Goal: Task Accomplishment & Management: Manage account settings

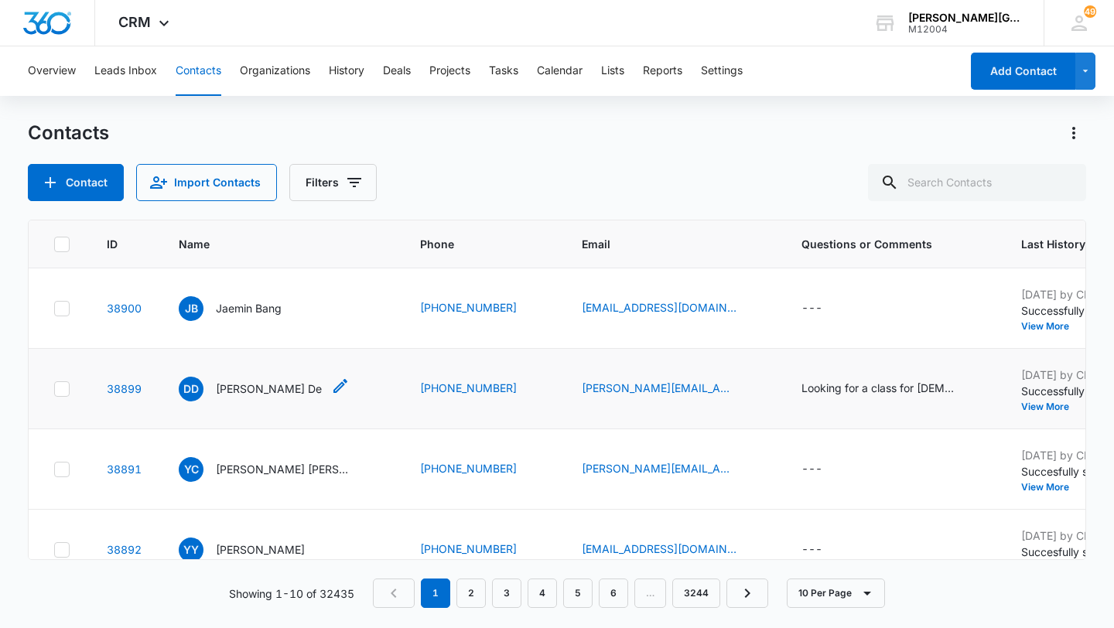
click at [261, 391] on p "[PERSON_NAME] De" at bounding box center [269, 389] width 106 height 16
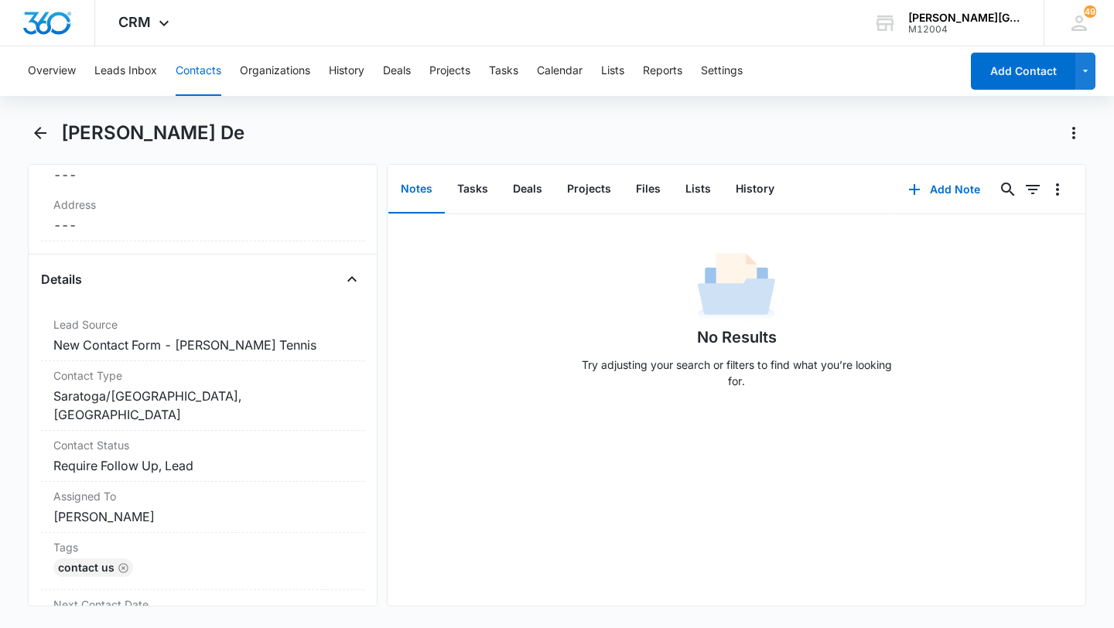
scroll to position [624, 0]
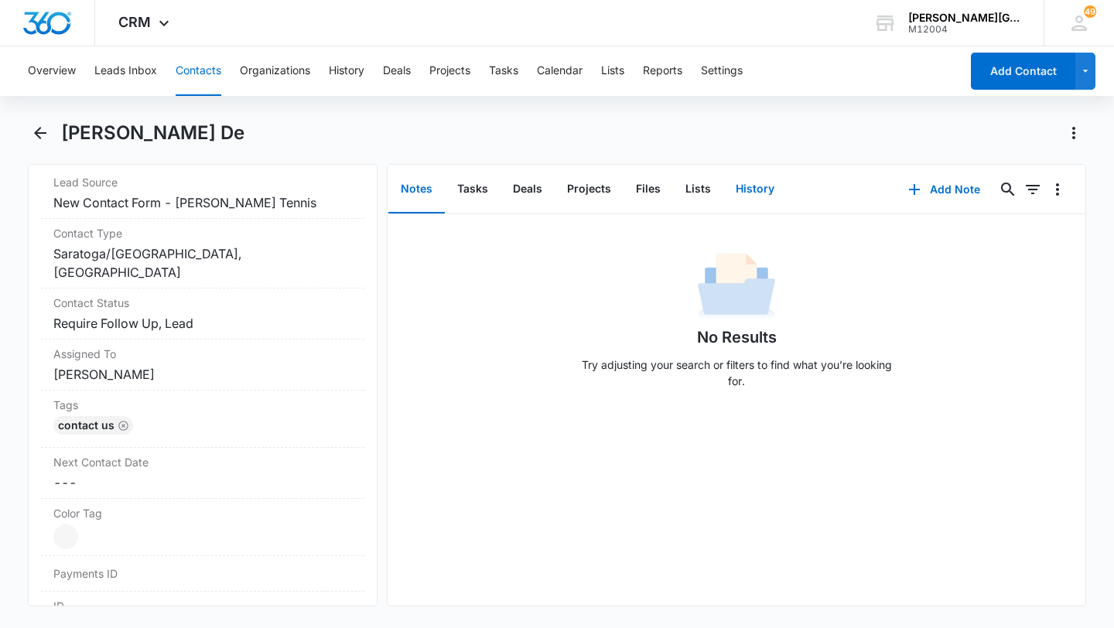
click at [742, 205] on button "History" at bounding box center [754, 190] width 63 height 48
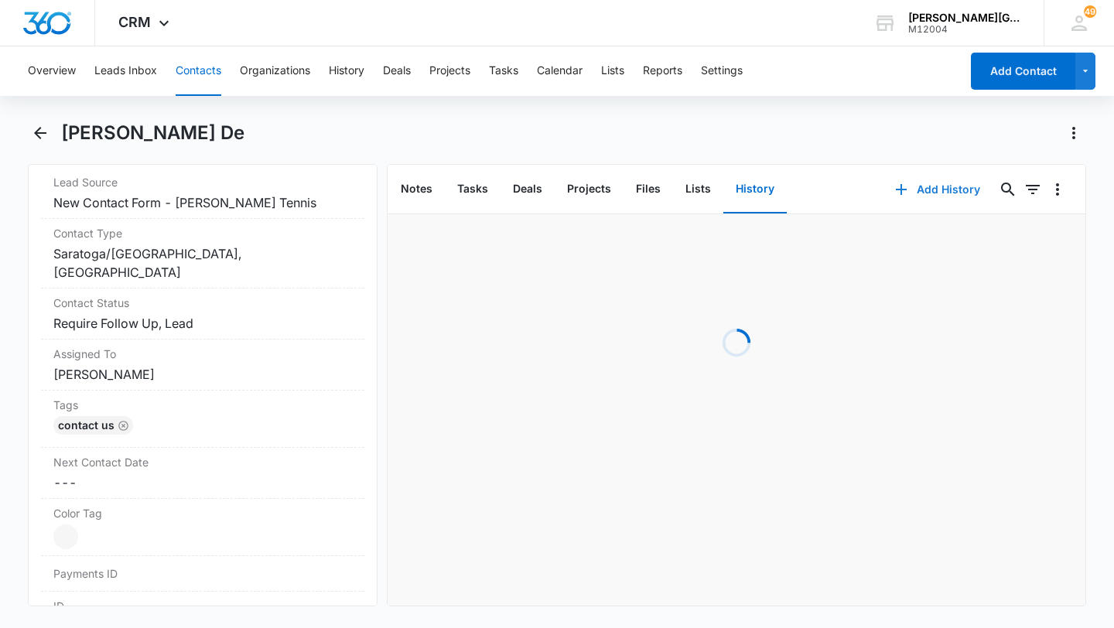
click at [922, 194] on button "Add History" at bounding box center [937, 189] width 116 height 37
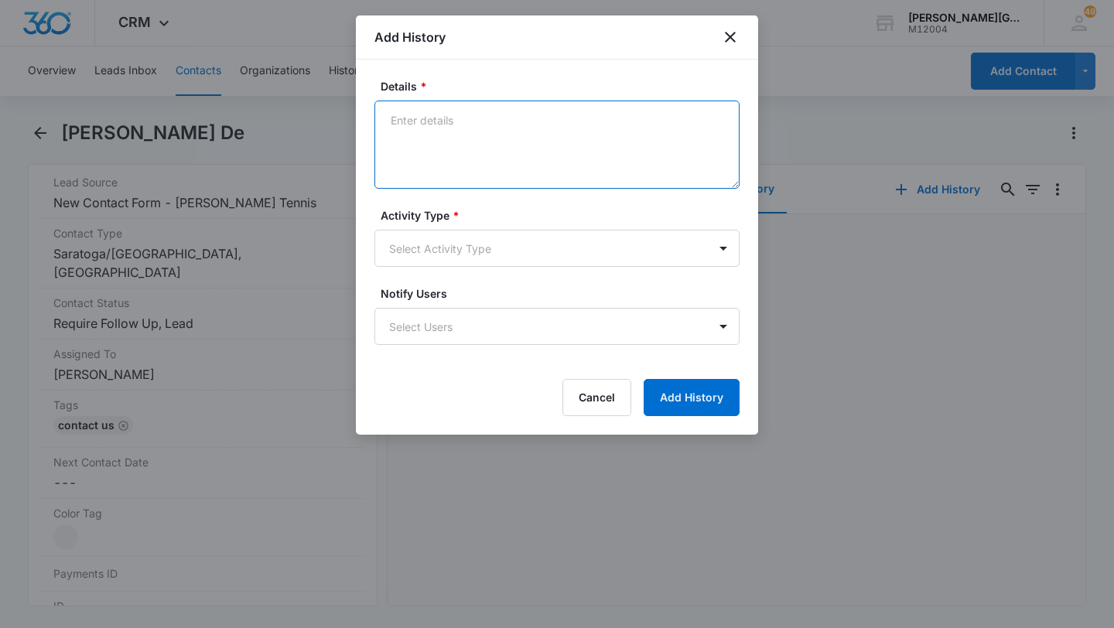
click at [508, 143] on textarea "Details *" at bounding box center [556, 145] width 365 height 88
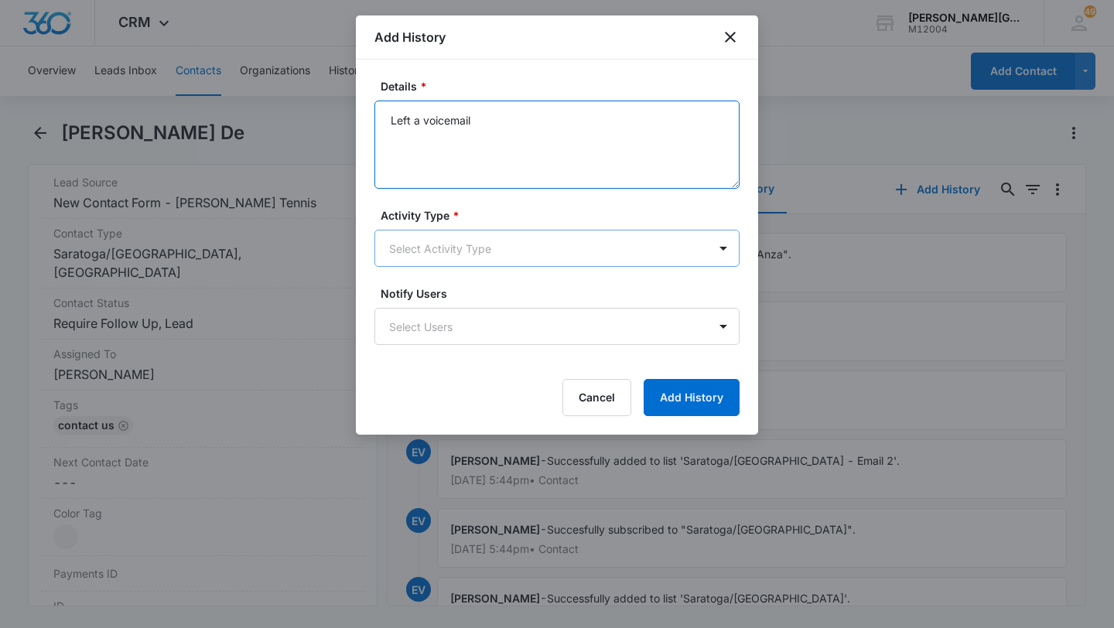
type textarea "Left a voicemail"
click at [466, 265] on form "Details * Left a voicemail Activity Type * Select Activity Type Notify Users Se…" at bounding box center [556, 247] width 365 height 338
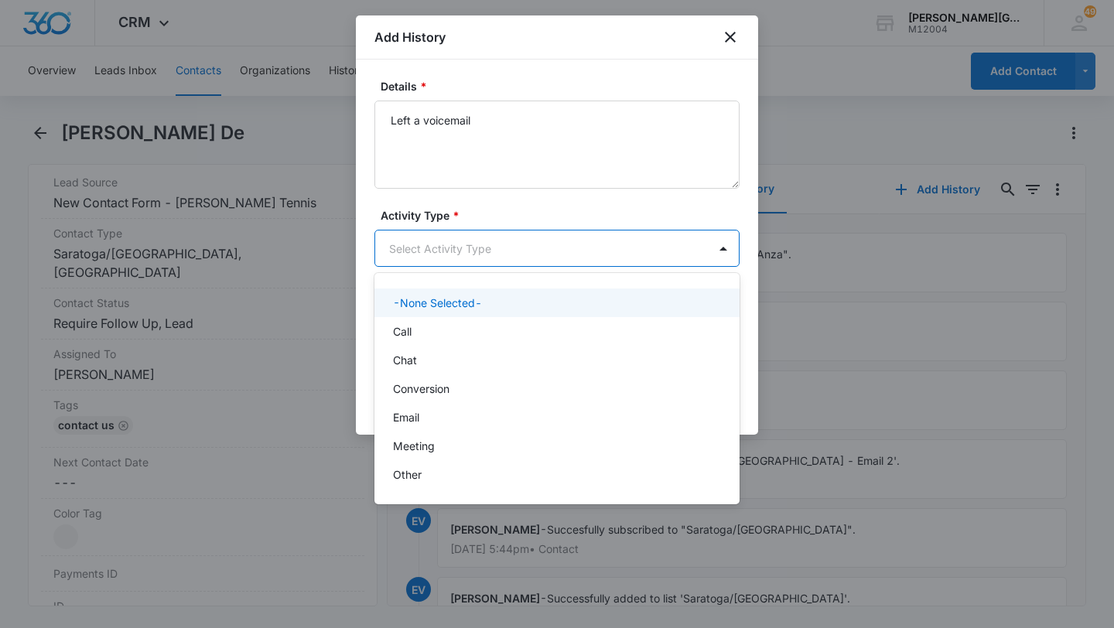
drag, startPoint x: 466, startPoint y: 258, endPoint x: 463, endPoint y: 335, distance: 77.4
click at [467, 256] on body "CRM Apps Reputation Websites Forms CRM Email Social Shop Payments POS Content A…" at bounding box center [557, 314] width 1114 height 628
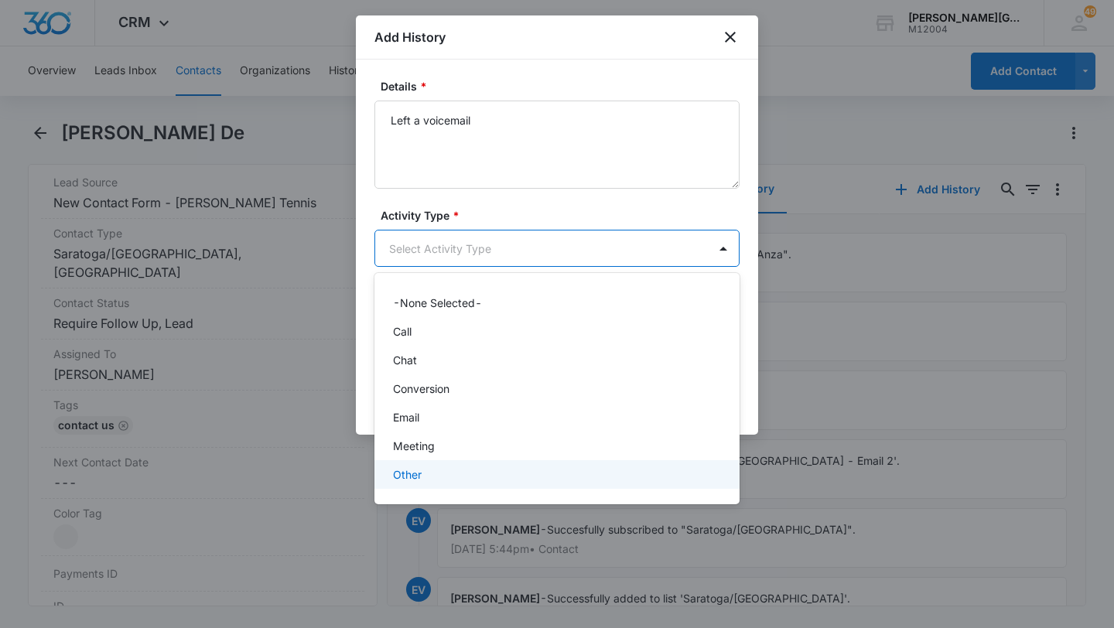
click at [438, 469] on div "Other" at bounding box center [555, 474] width 325 height 16
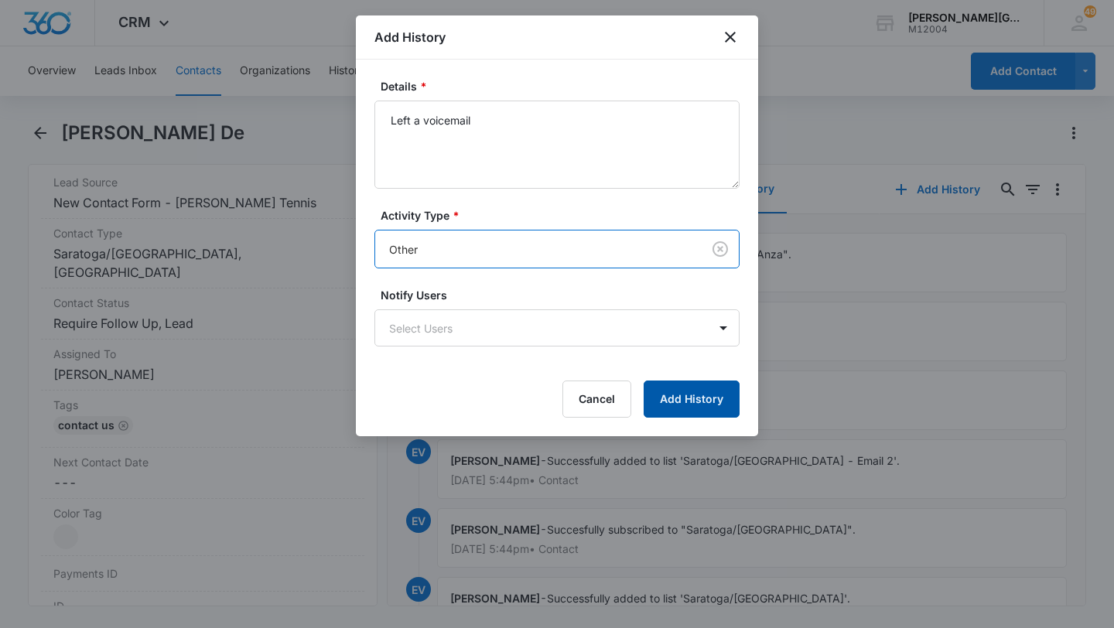
click at [672, 406] on button "Add History" at bounding box center [692, 399] width 96 height 37
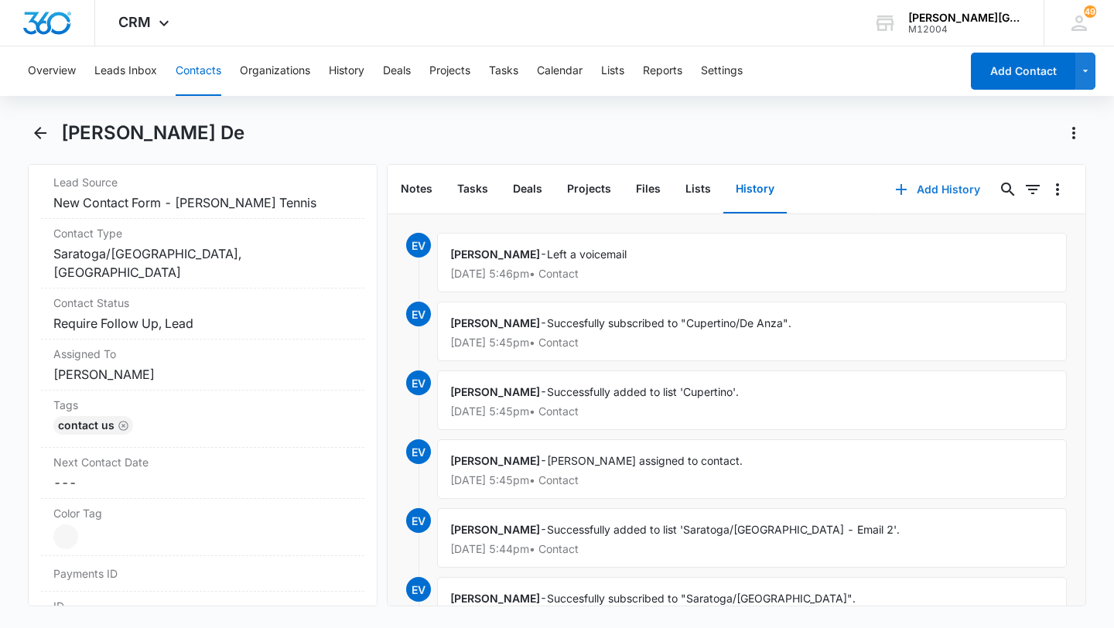
click at [915, 193] on button "Add History" at bounding box center [937, 189] width 116 height 37
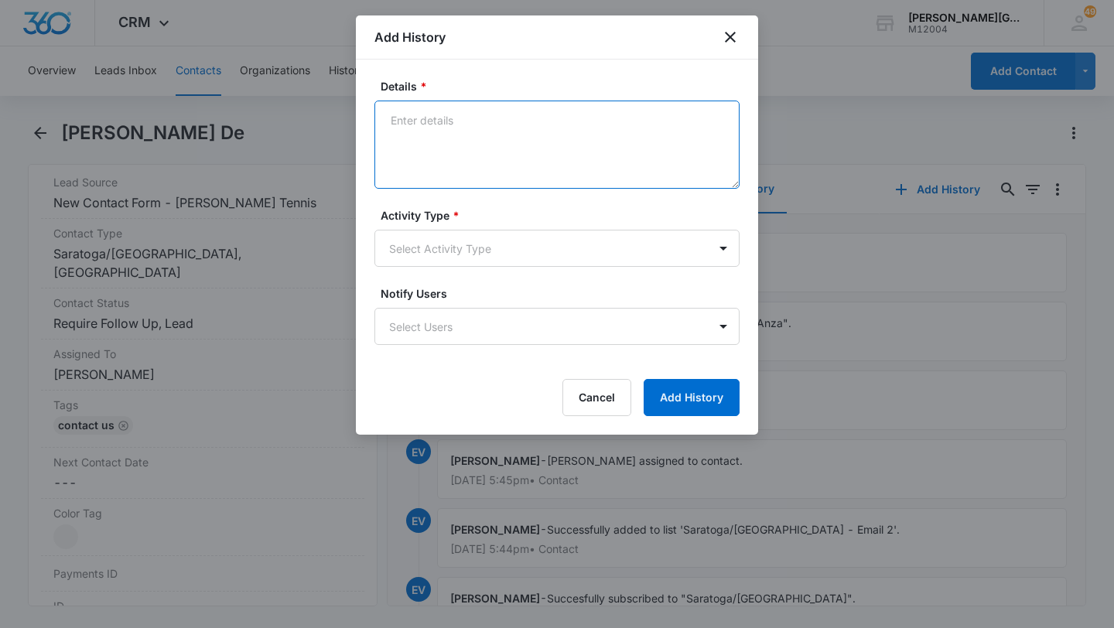
click at [517, 155] on textarea "Details *" at bounding box center [556, 145] width 365 height 88
paste textarea "Hello [PERSON_NAME], Thank you for your interest in [PERSON_NAME] Tennis Academ…"
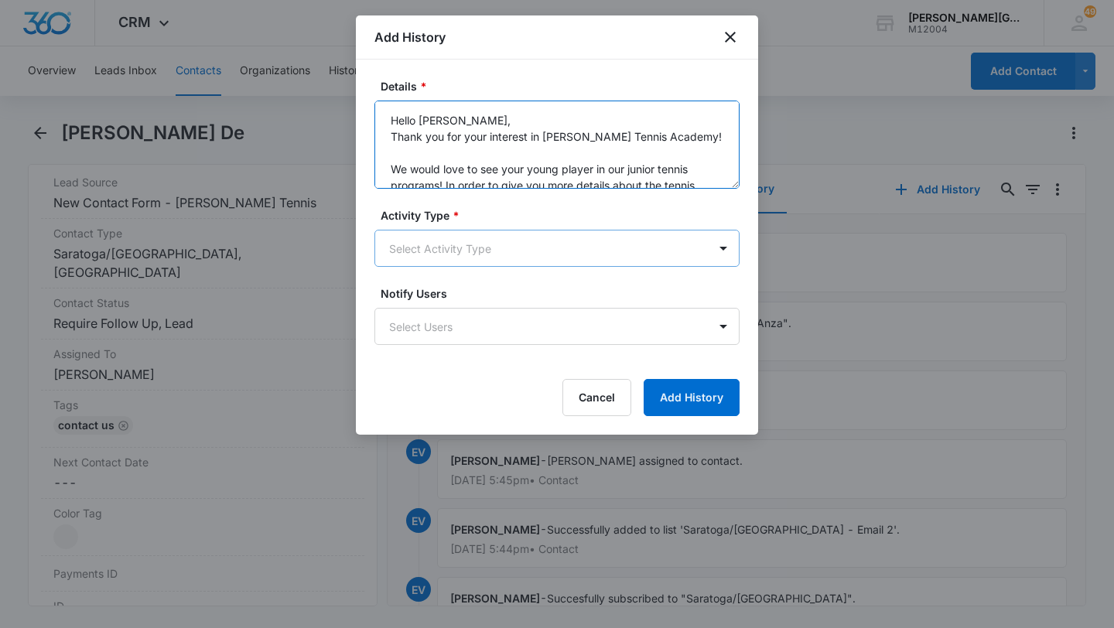
scroll to position [134, 0]
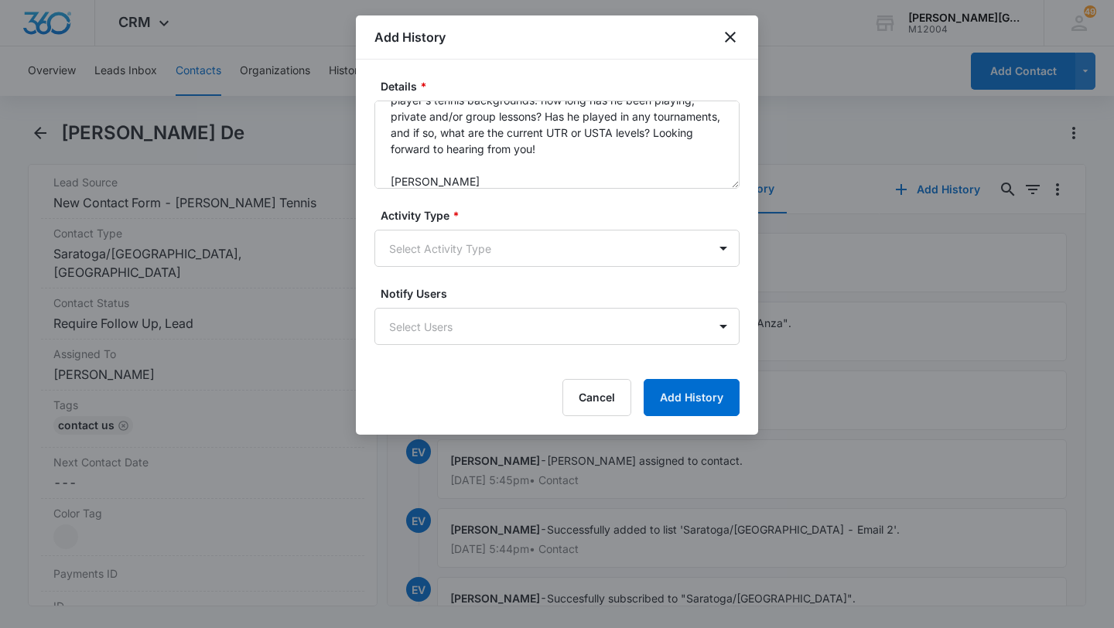
click at [459, 268] on form "Details * Hello [PERSON_NAME], Thank you for your interest in [PERSON_NAME] Ten…" at bounding box center [556, 247] width 365 height 338
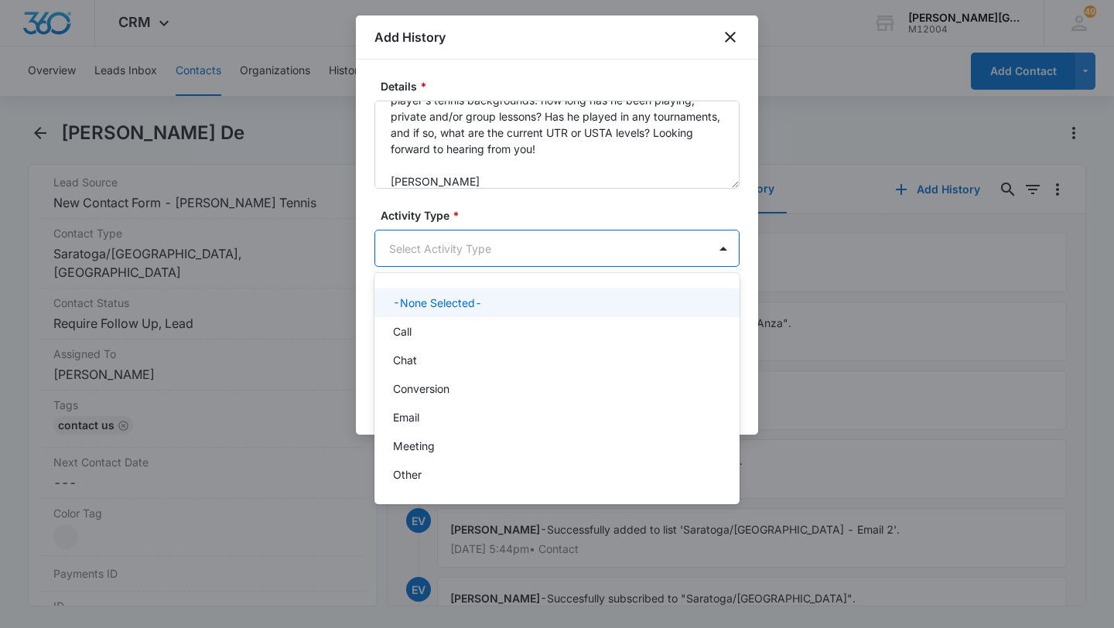
click at [445, 261] on body "CRM Apps Reputation Websites Forms CRM Email Social Shop Payments POS Content A…" at bounding box center [557, 314] width 1114 height 628
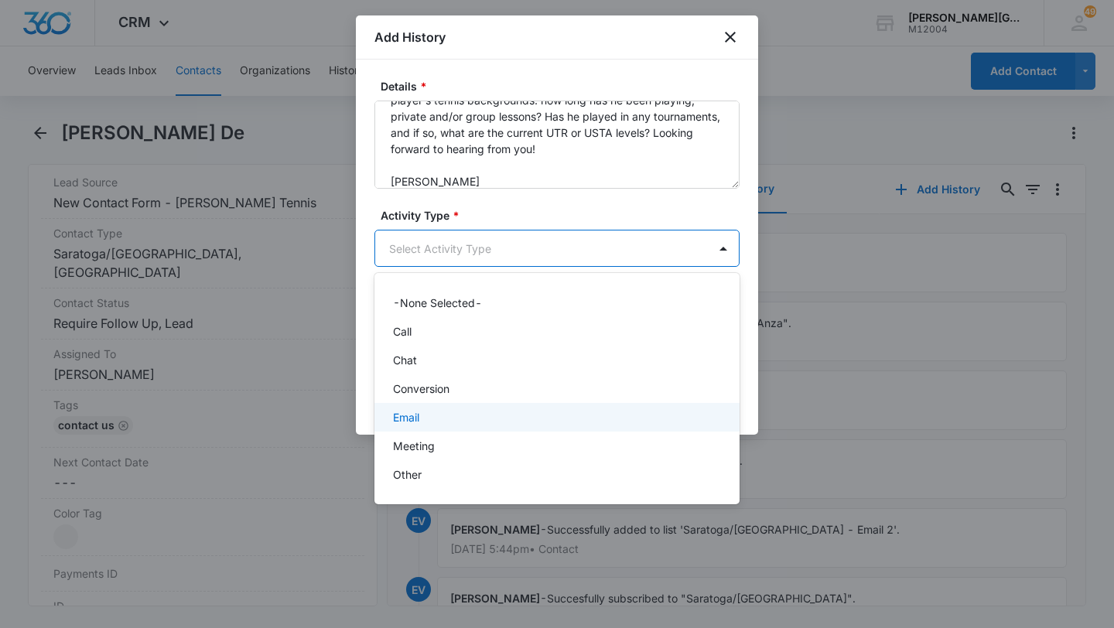
click at [426, 422] on div "Email" at bounding box center [555, 417] width 325 height 16
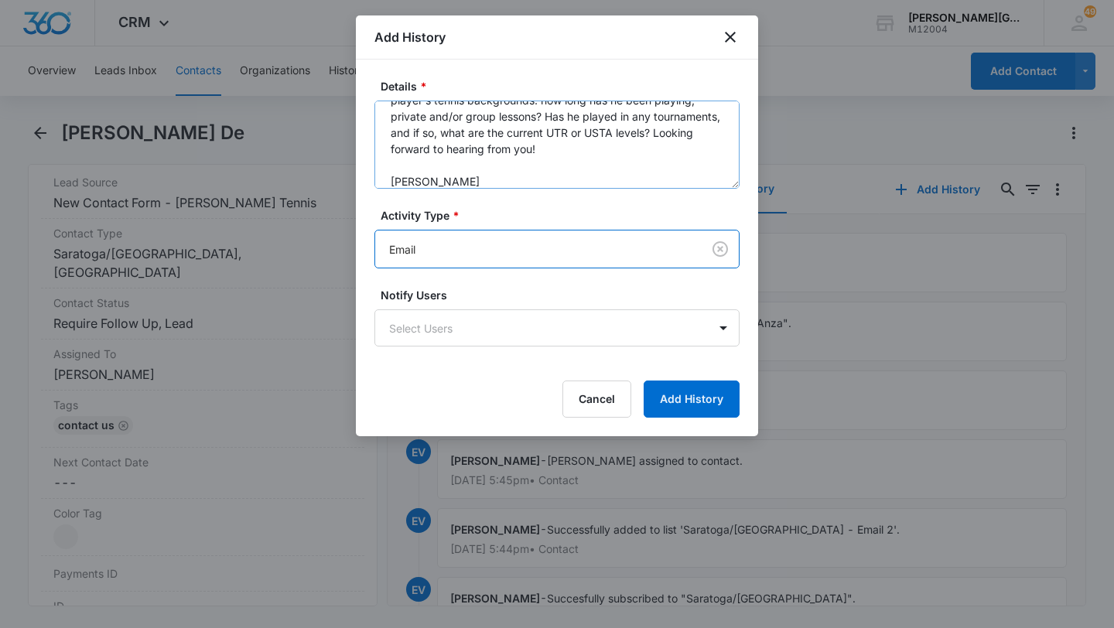
scroll to position [0, 0]
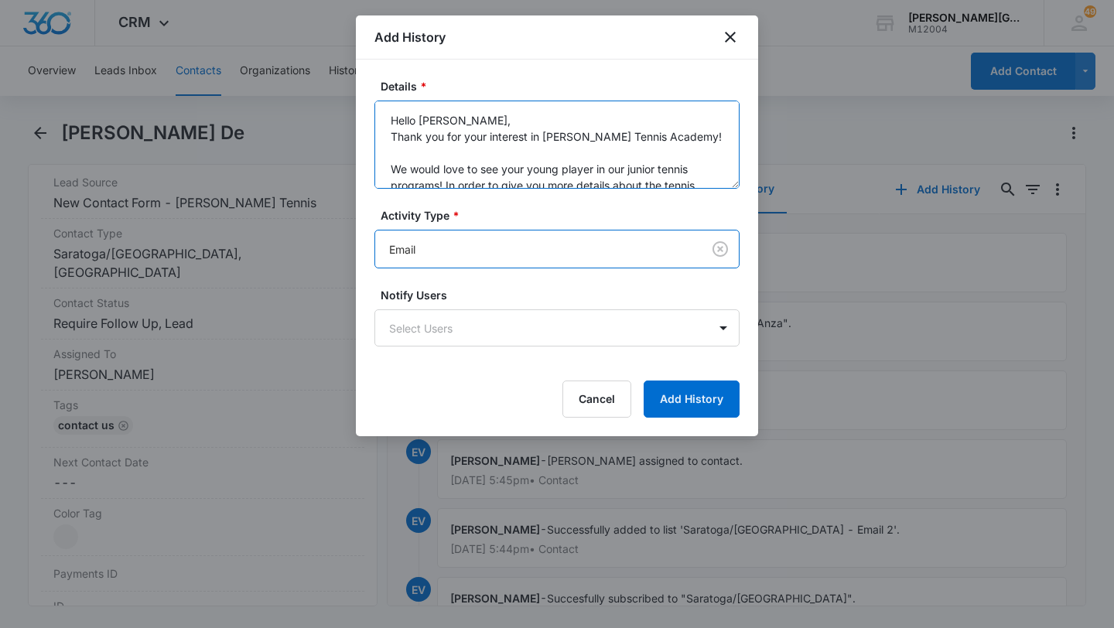
click at [480, 123] on textarea "Hello [PERSON_NAME], Thank you for your interest in [PERSON_NAME] Tennis Academ…" at bounding box center [556, 145] width 365 height 88
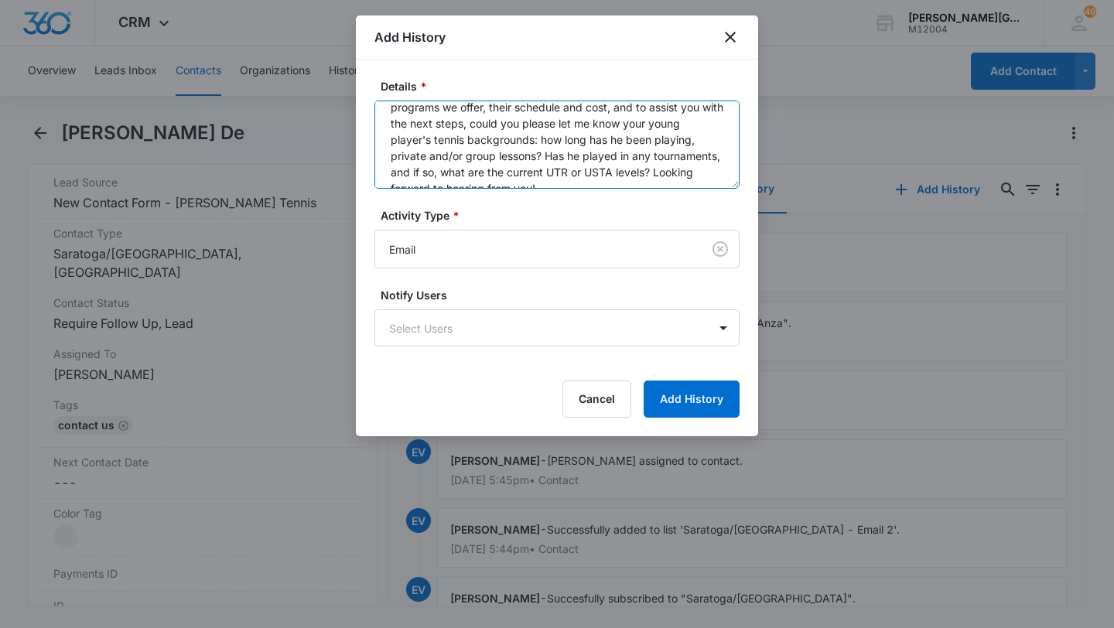
scroll to position [162, 0]
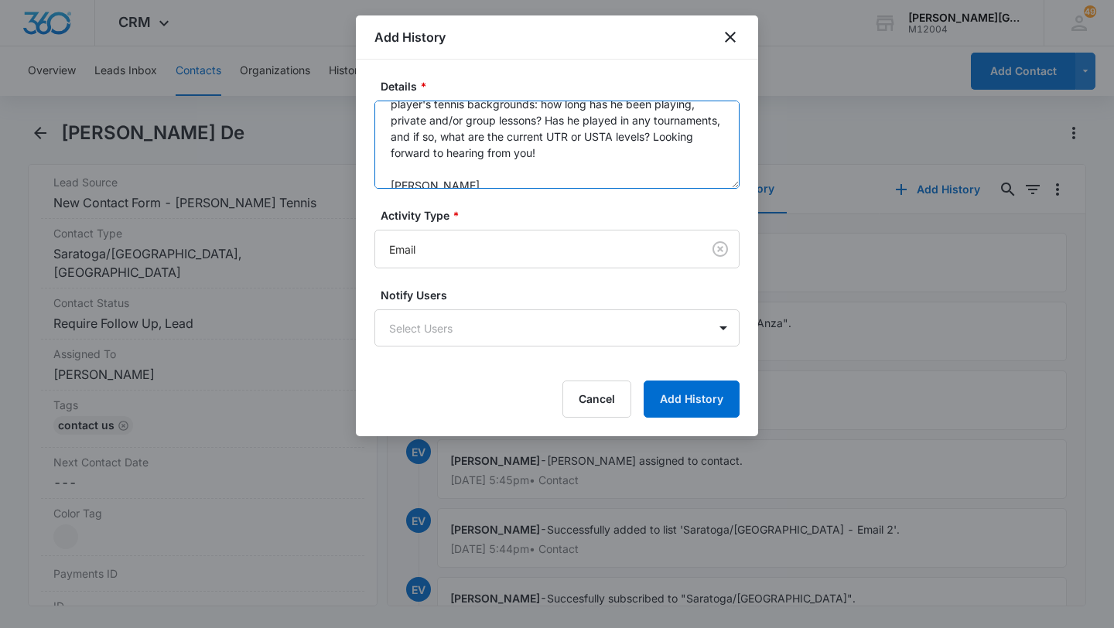
click at [418, 171] on textarea "Hello [PERSON_NAME], Thank you for your interest in [PERSON_NAME][GEOGRAPHIC_DA…" at bounding box center [556, 145] width 365 height 88
click at [654, 118] on textarea "Hello [PERSON_NAME], Thank you for your interest in [PERSON_NAME][GEOGRAPHIC_DA…" at bounding box center [556, 145] width 365 height 88
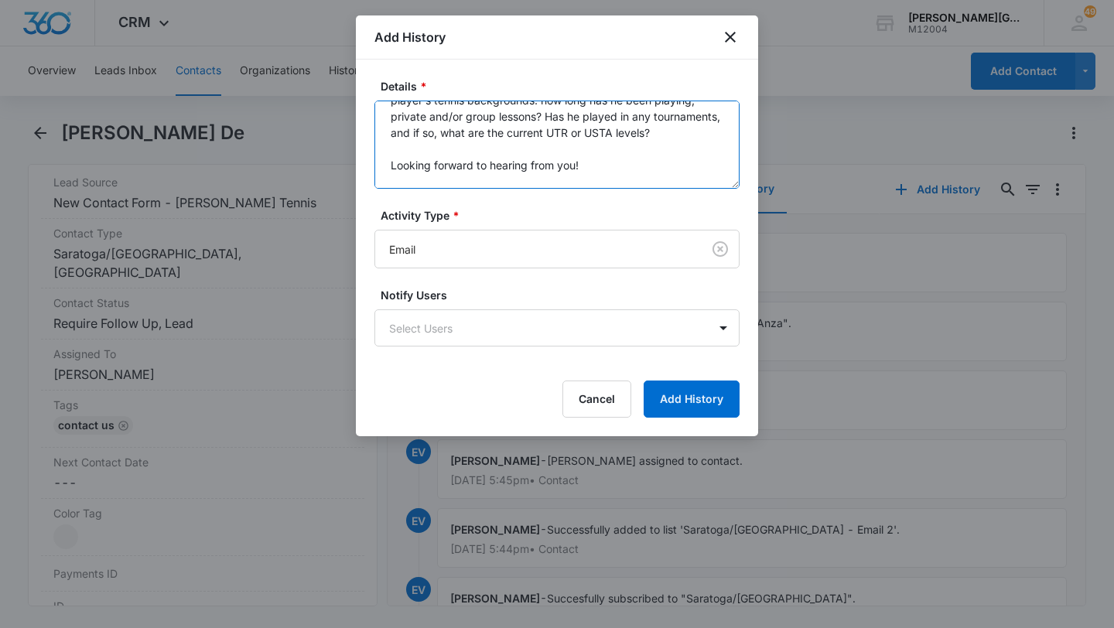
scroll to position [183, 0]
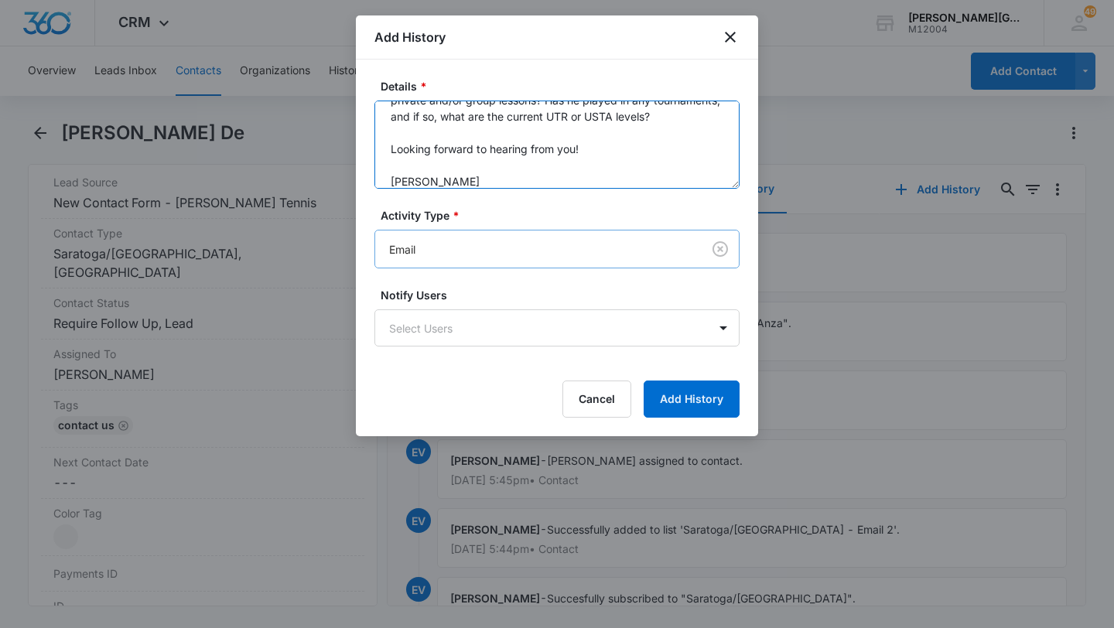
type textarea "Hello [PERSON_NAME], Thank you for your interest in [PERSON_NAME][GEOGRAPHIC_DA…"
click at [447, 244] on body "CRM Apps Reputation Websites Forms CRM Email Social Shop Payments POS Content A…" at bounding box center [557, 314] width 1114 height 628
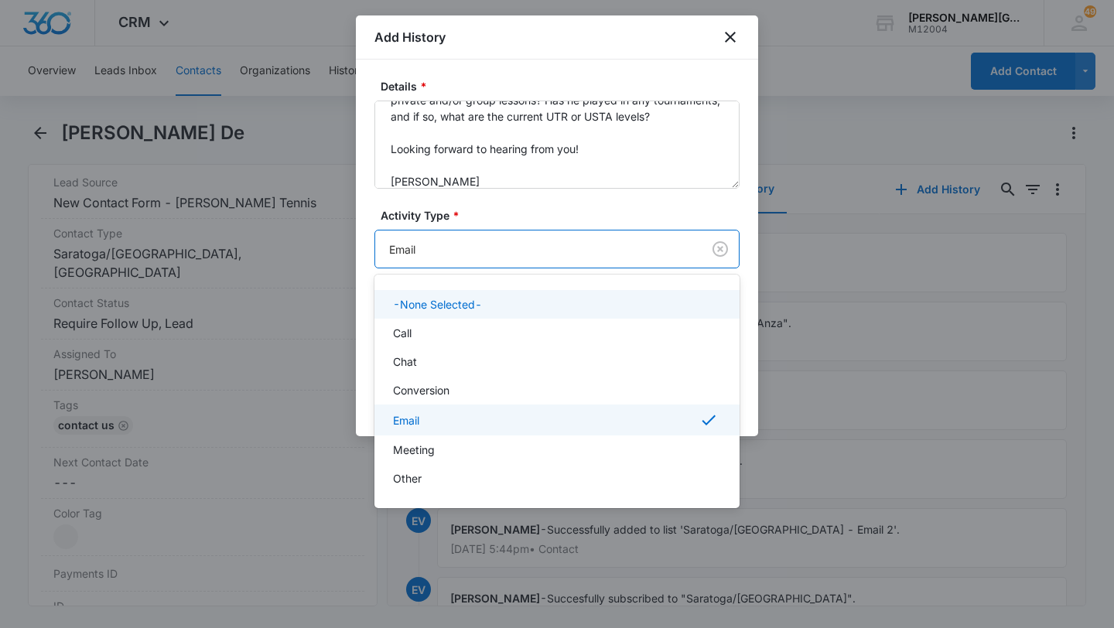
click at [681, 261] on div at bounding box center [557, 314] width 1114 height 628
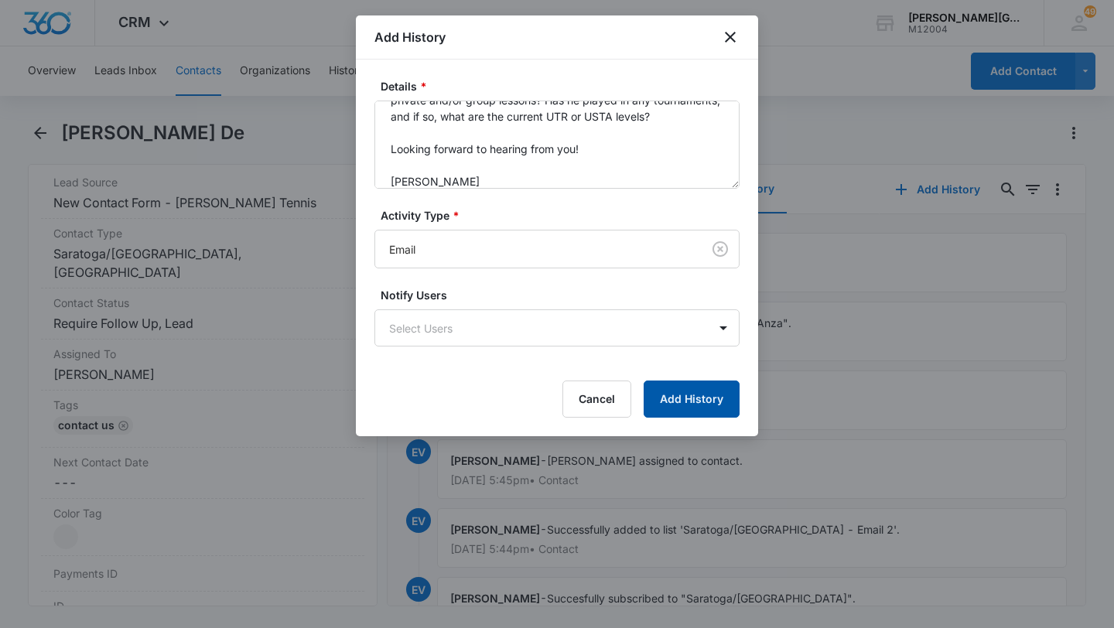
click at [690, 405] on button "Add History" at bounding box center [692, 399] width 96 height 37
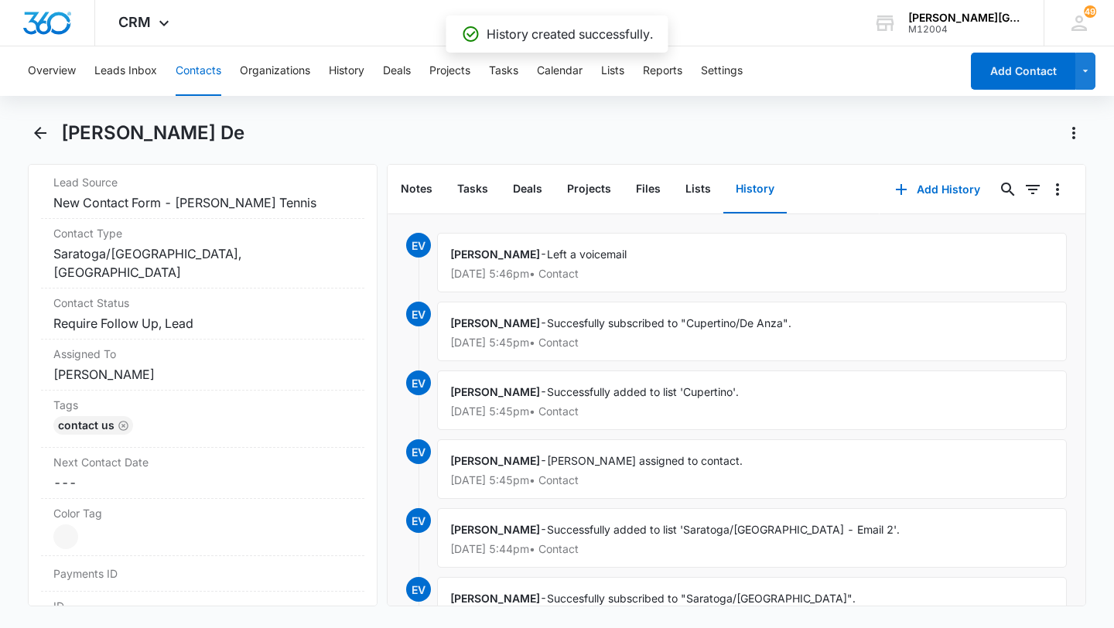
click at [140, 473] on dd "Cancel Save Changes ---" at bounding box center [202, 482] width 299 height 19
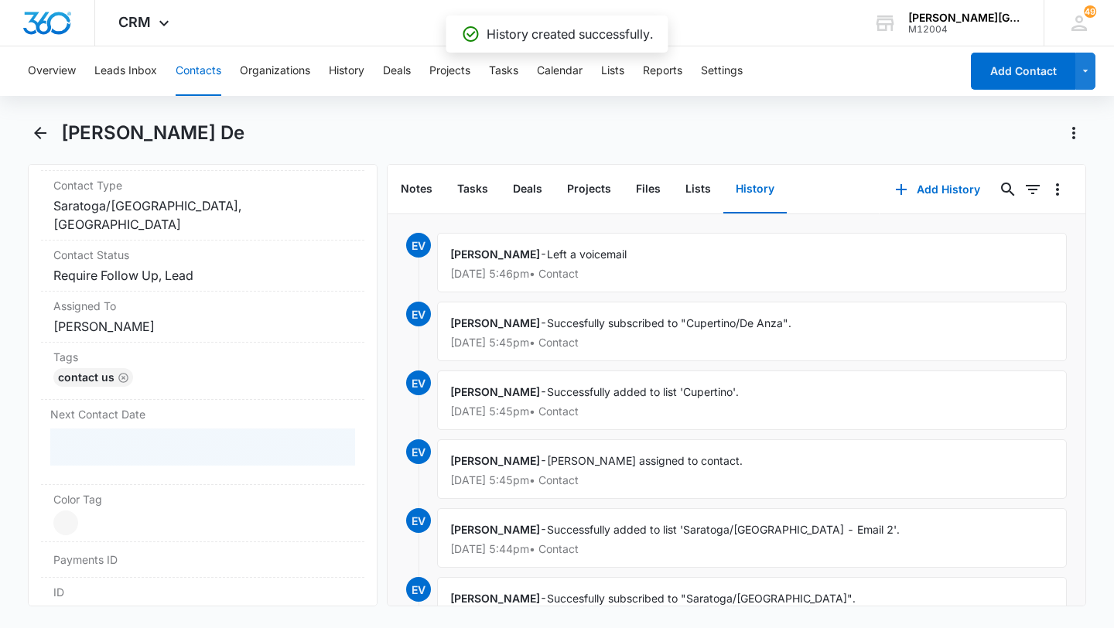
scroll to position [671, 0]
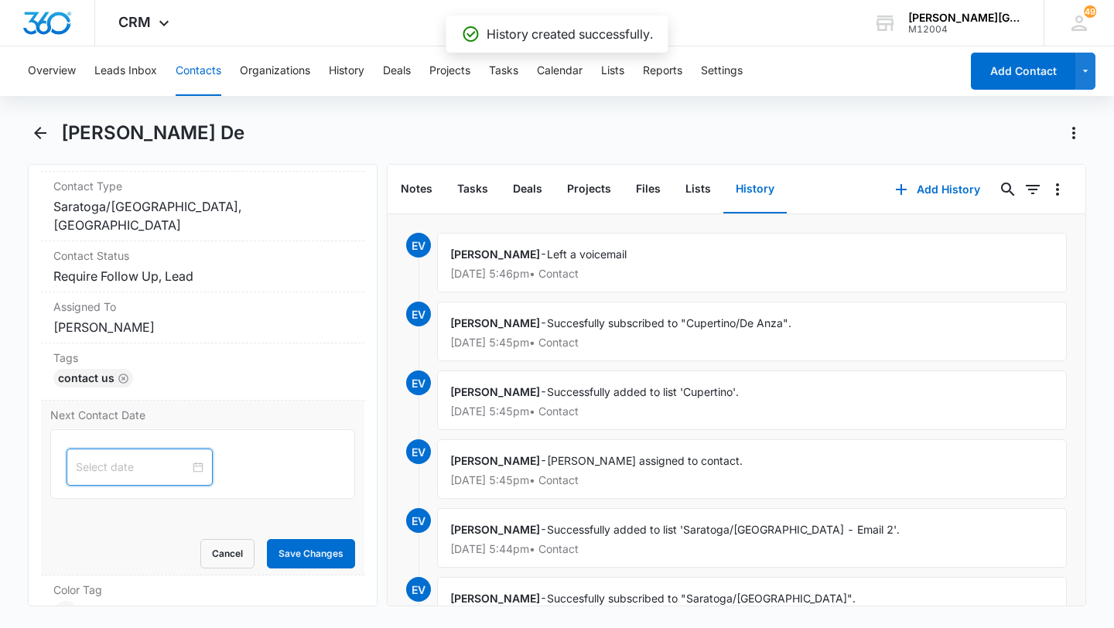
click at [114, 463] on input at bounding box center [133, 467] width 114 height 17
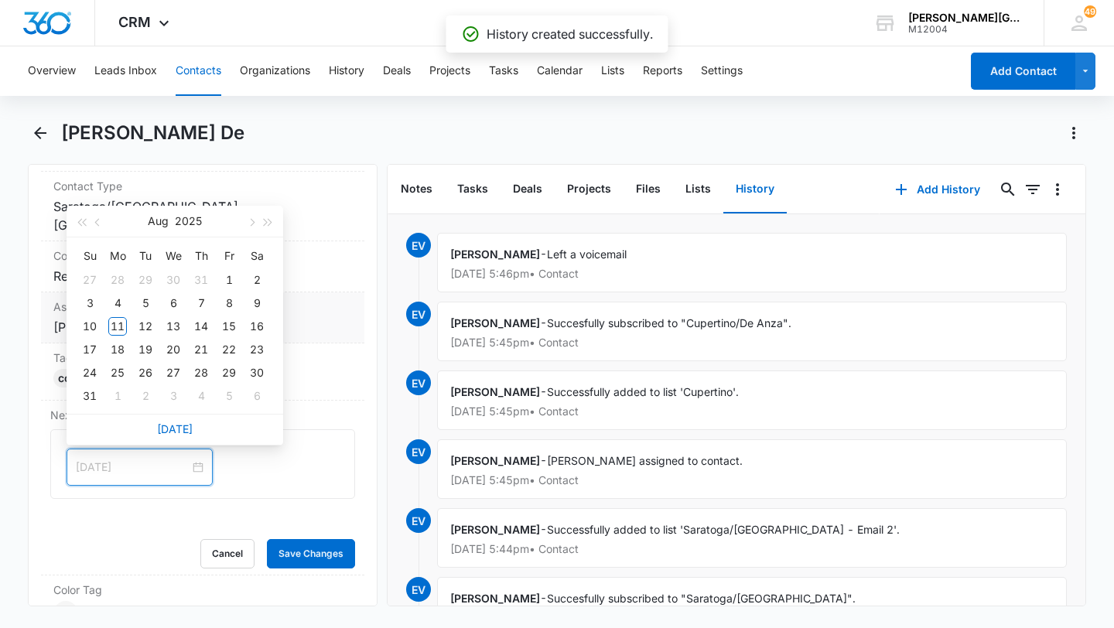
click at [151, 330] on div "12" at bounding box center [145, 326] width 19 height 19
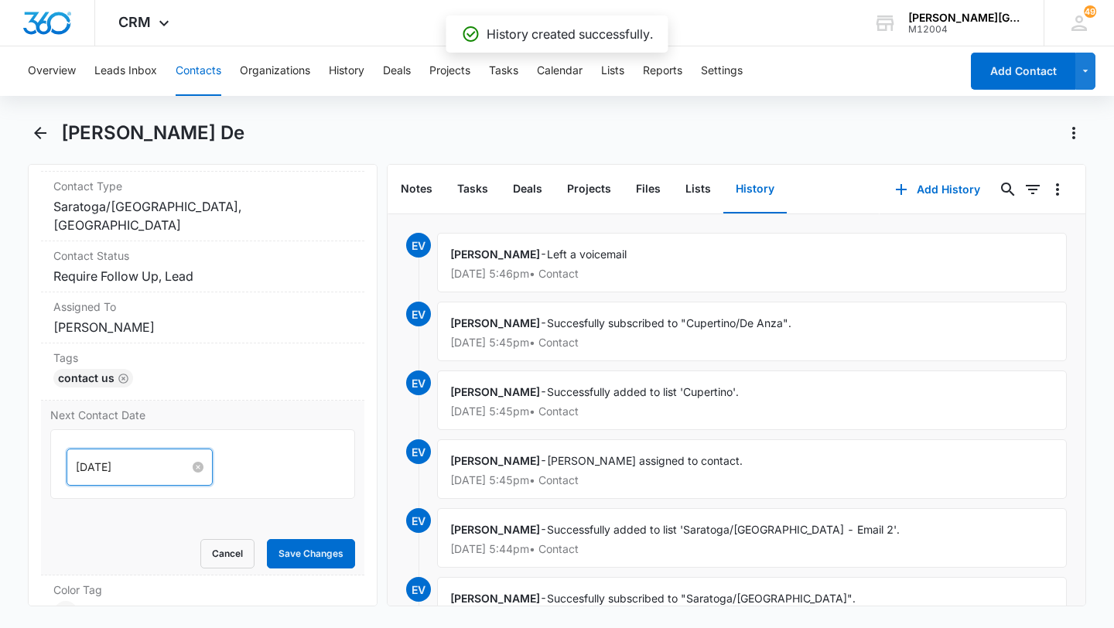
click at [128, 468] on input "[DATE]" at bounding box center [133, 467] width 114 height 17
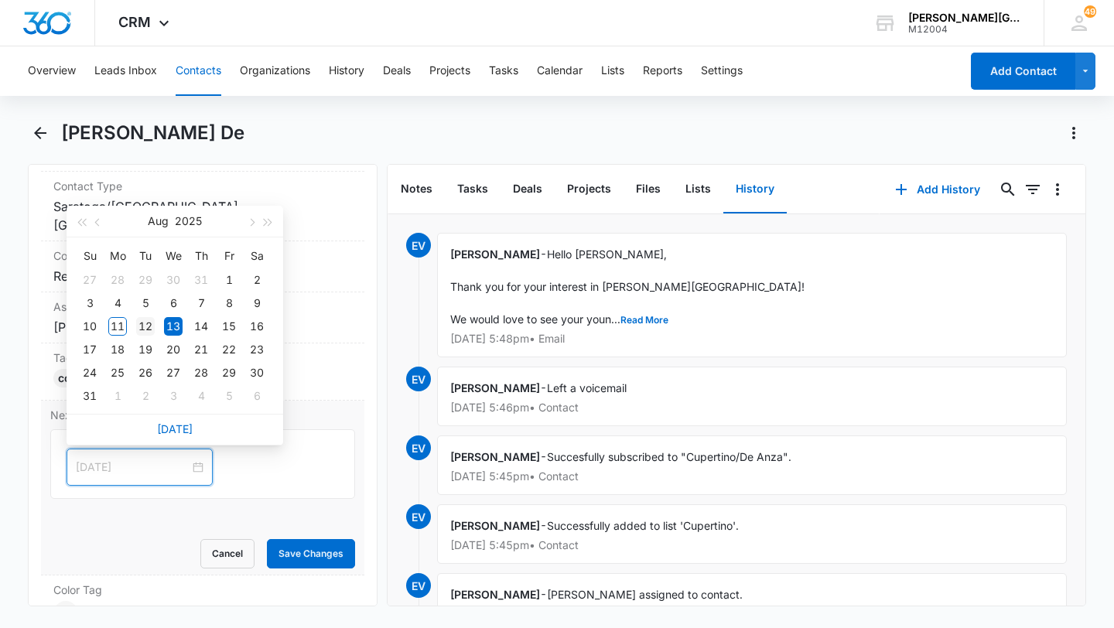
type input "[DATE]"
click at [143, 324] on div "12" at bounding box center [145, 326] width 19 height 19
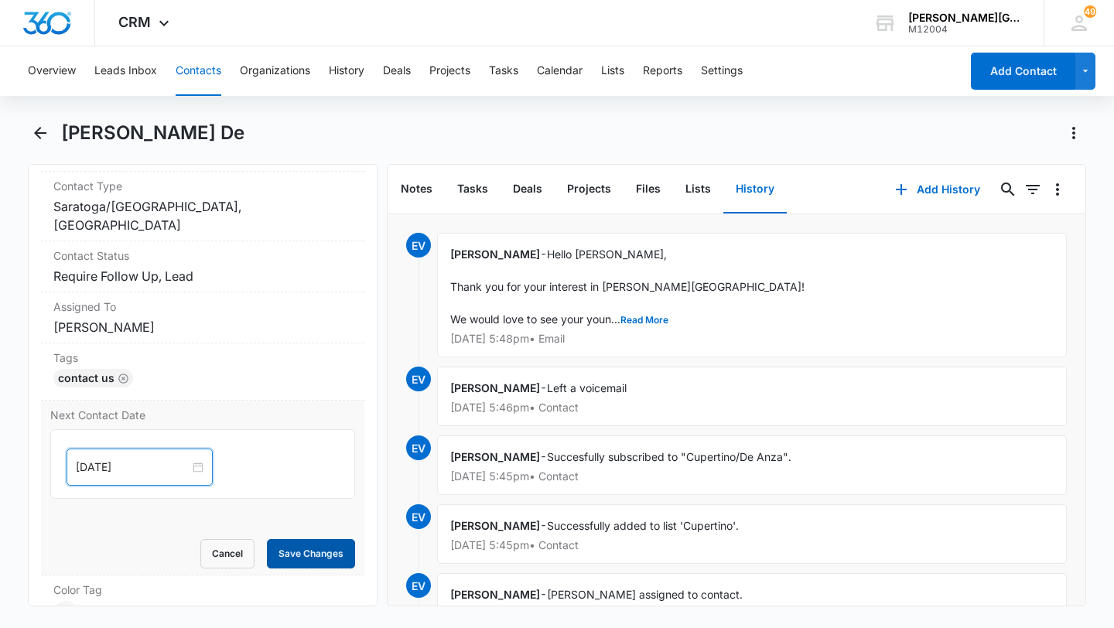
click at [309, 552] on button "Save Changes" at bounding box center [311, 553] width 88 height 29
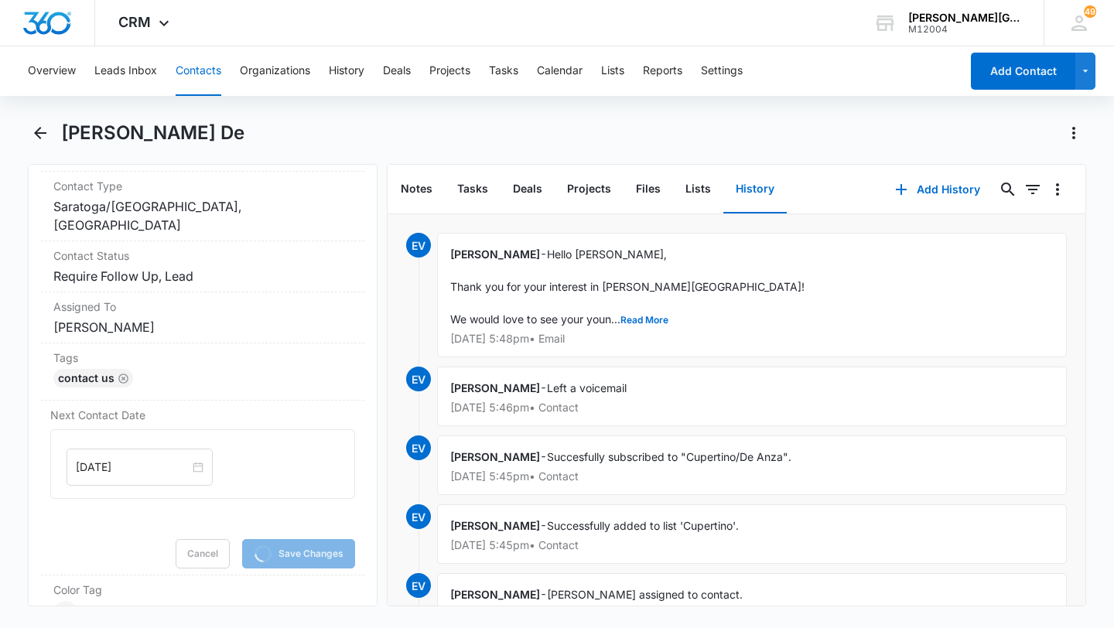
click at [210, 52] on button "Contacts" at bounding box center [199, 71] width 46 height 50
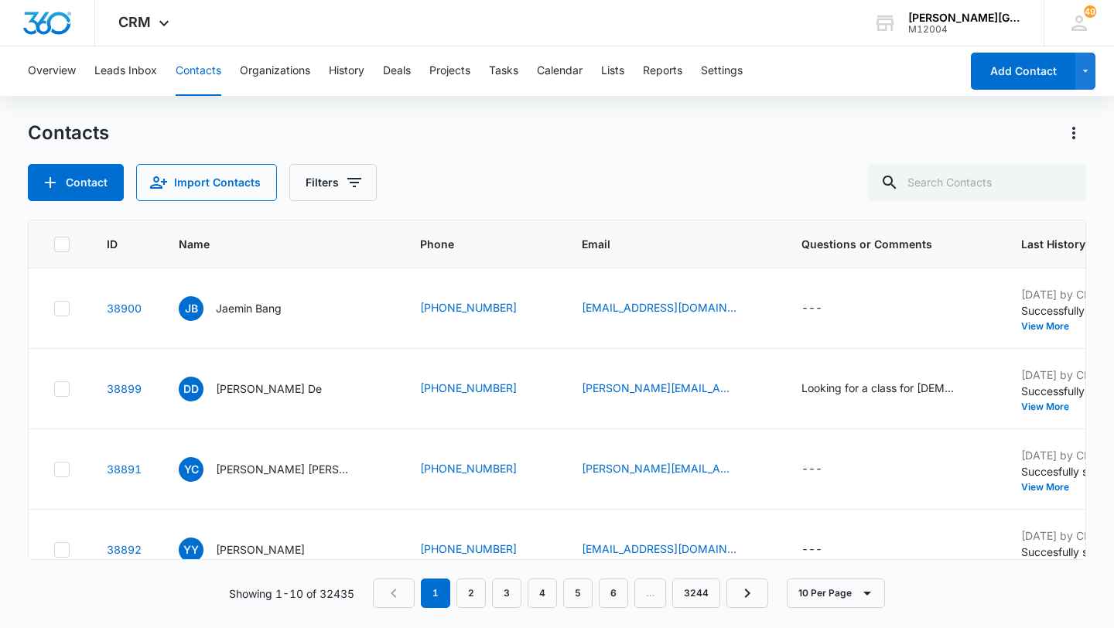
click at [206, 70] on button "Contacts" at bounding box center [199, 71] width 46 height 50
click at [1080, 405] on button "Add History" at bounding box center [1117, 406] width 74 height 9
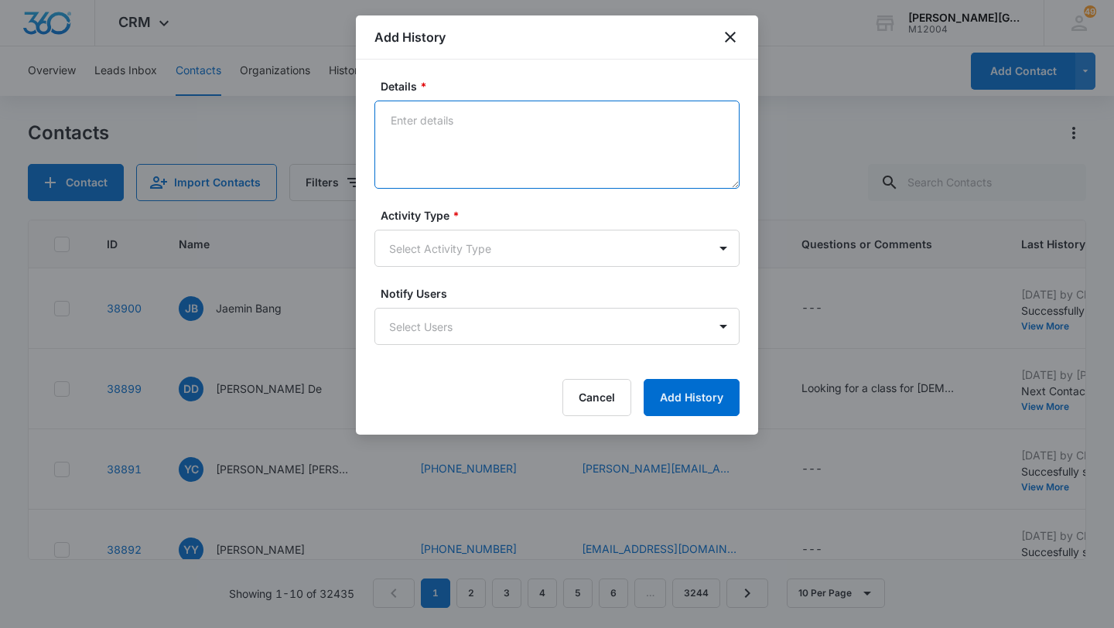
click at [463, 148] on textarea "Details *" at bounding box center [556, 145] width 365 height 88
paste textarea "Hi [PERSON_NAME], It was great chatting with you [DATE]! Based on the informati…"
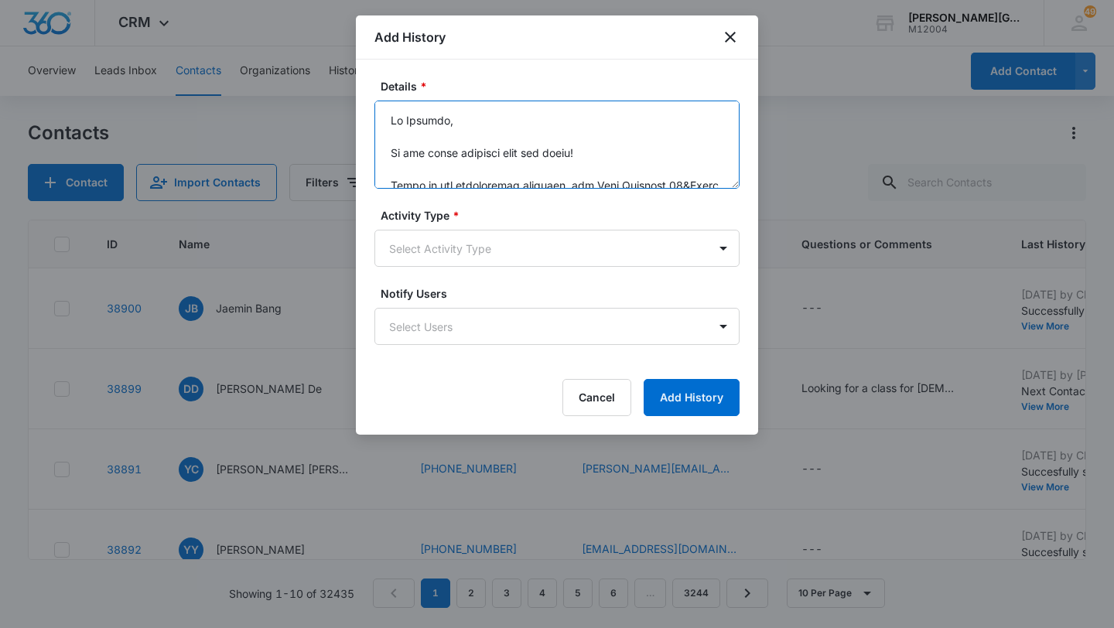
scroll to position [832, 0]
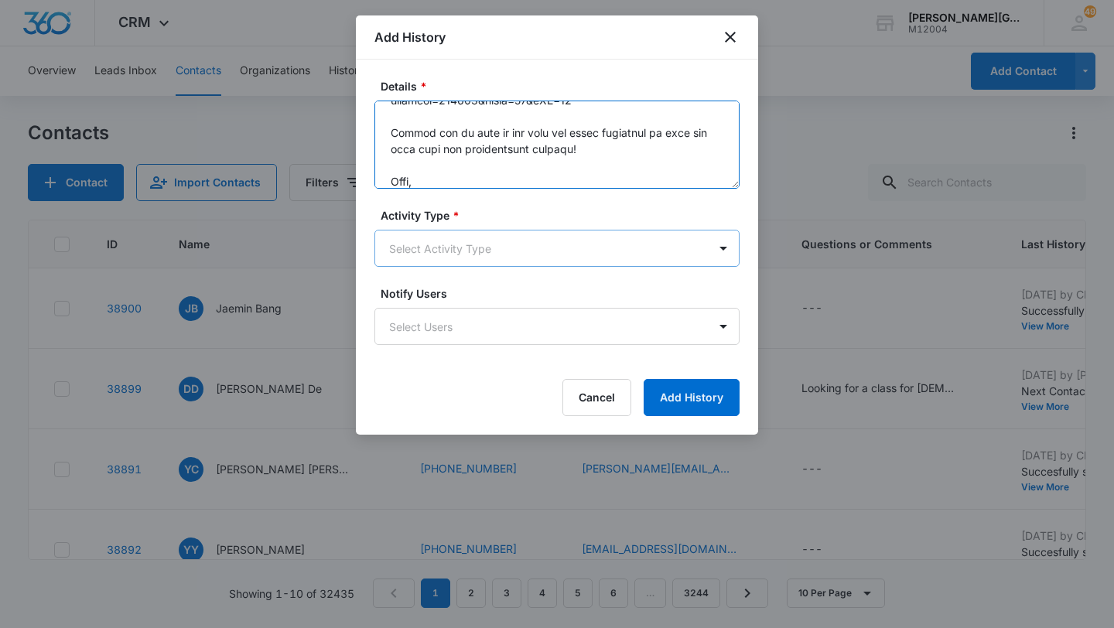
type textarea "Hi [PERSON_NAME], It was great chatting with you [DATE]! Based on the informati…"
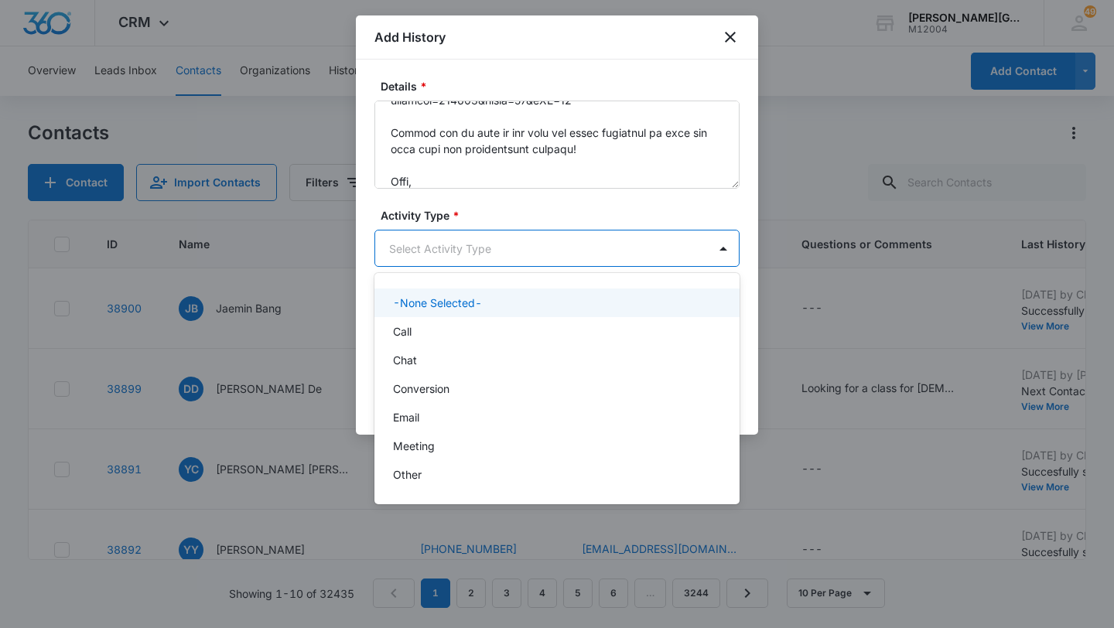
click at [453, 234] on body "CRM Apps Reputation Websites Forms CRM Email Social Shop Payments POS Content A…" at bounding box center [557, 314] width 1114 height 628
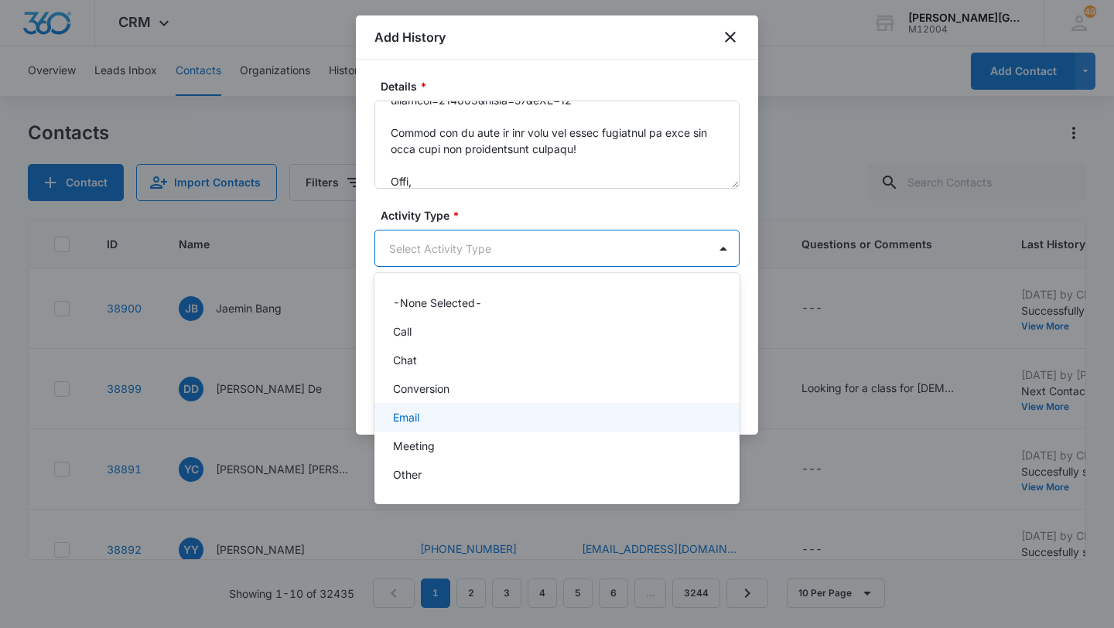
click at [424, 412] on div "Email" at bounding box center [555, 417] width 325 height 16
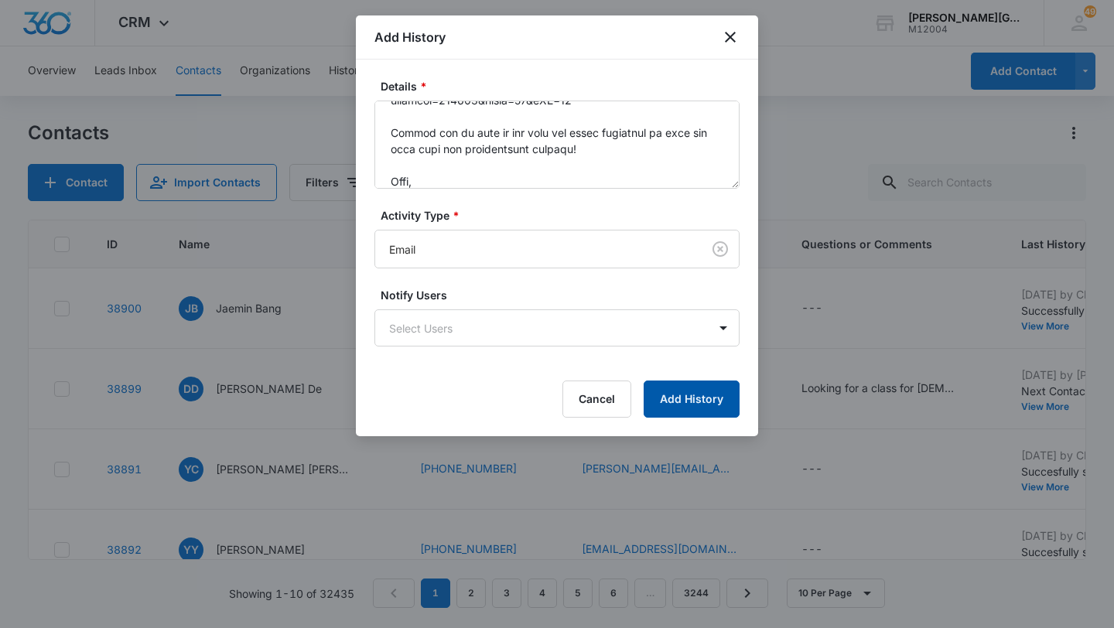
click at [709, 402] on button "Add History" at bounding box center [692, 399] width 96 height 37
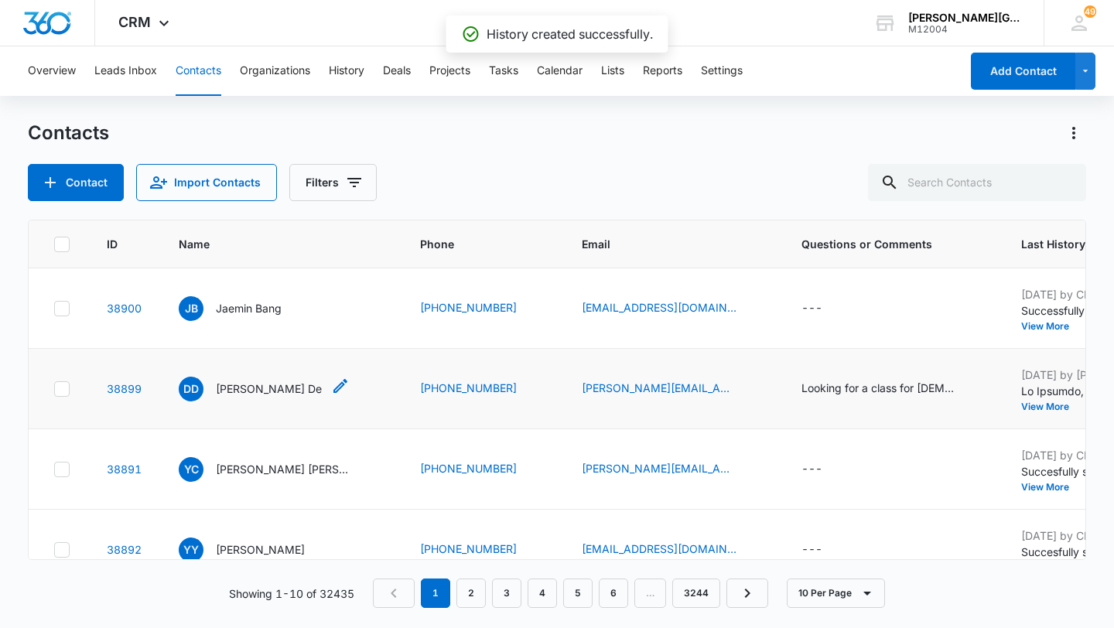
click at [250, 388] on p "[PERSON_NAME] De" at bounding box center [269, 389] width 106 height 16
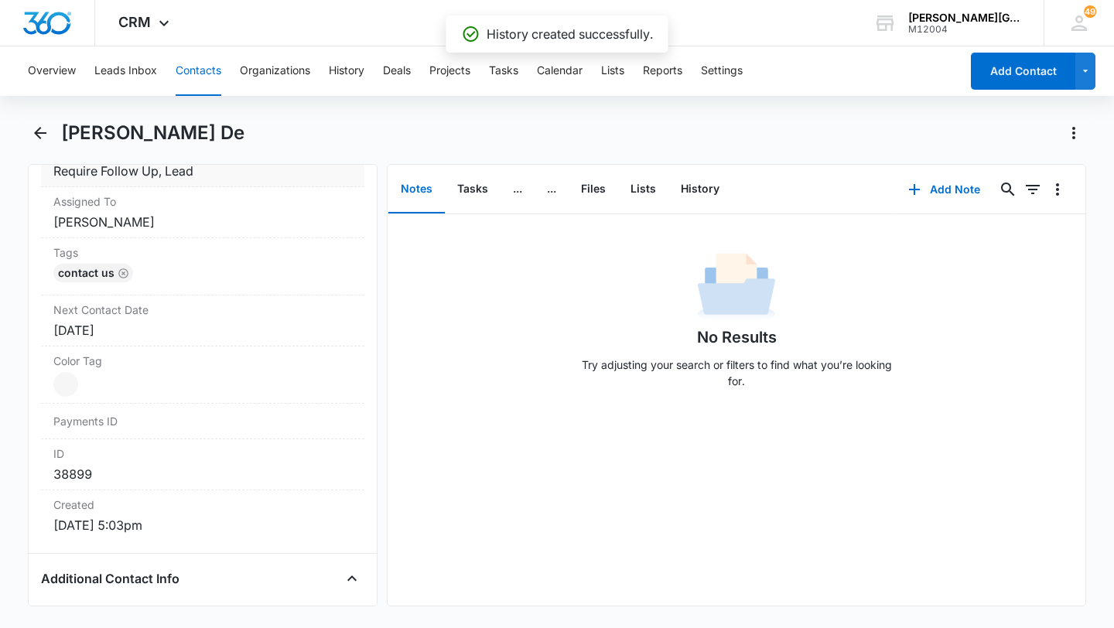
scroll to position [777, 0]
click at [155, 309] on label "Next Contact Date" at bounding box center [202, 309] width 299 height 16
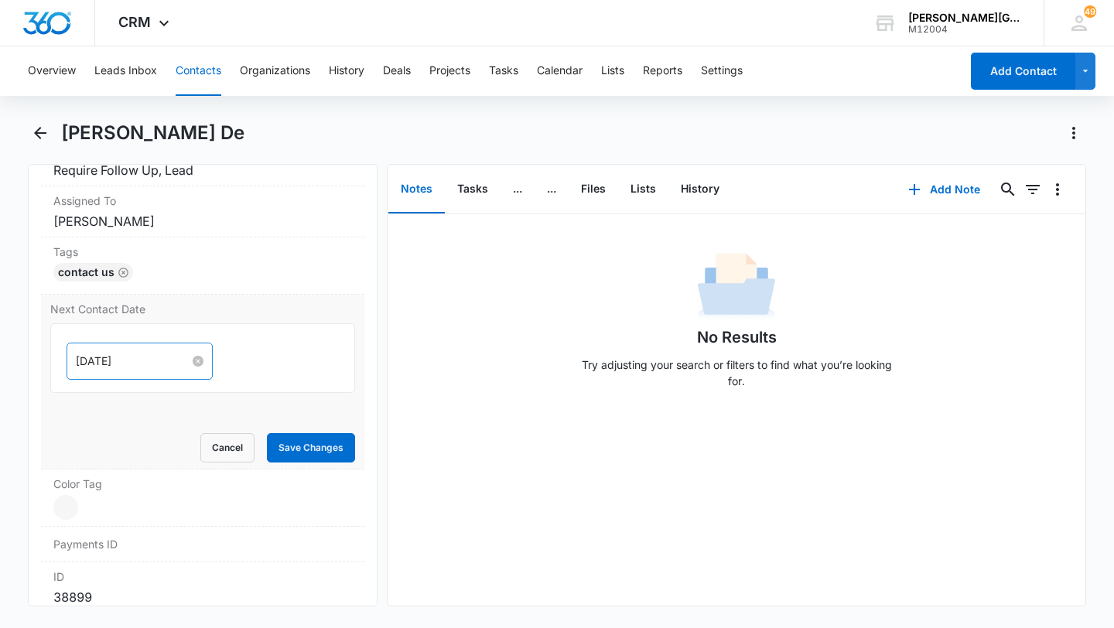
click at [124, 354] on input "[DATE]" at bounding box center [133, 361] width 114 height 17
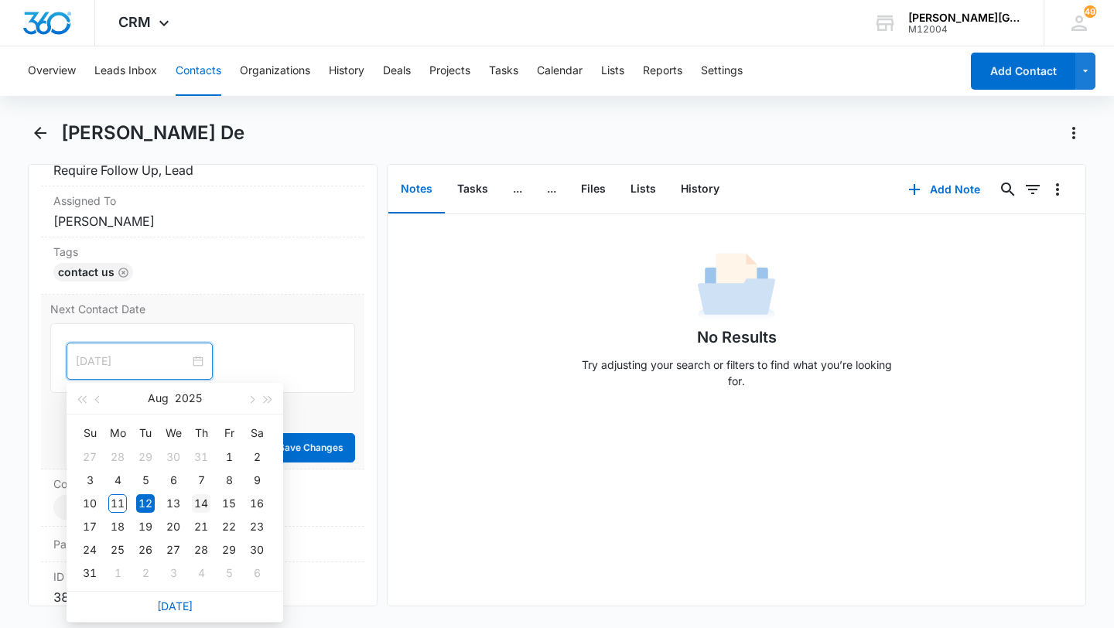
type input "[DATE]"
click at [203, 509] on div "14" at bounding box center [201, 503] width 19 height 19
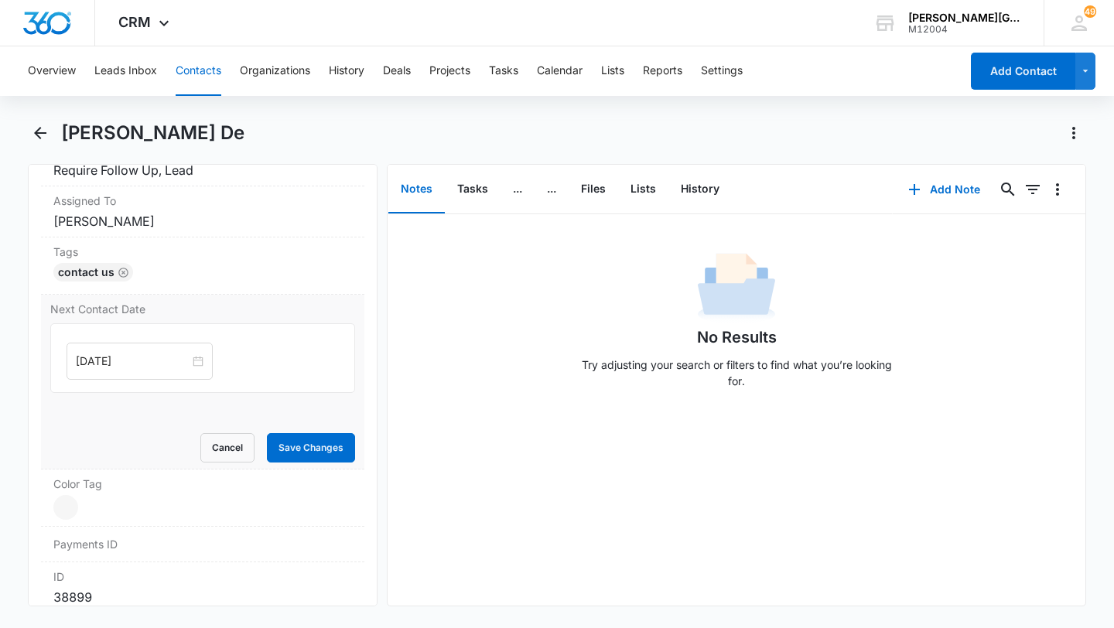
click at [334, 463] on div "Next Contact Date [DATE] [DATE] Su Mo Tu We Th Fr Sa 27 28 29 30 31 1 2 3 4 5 6…" at bounding box center [202, 382] width 323 height 175
click at [330, 459] on button "Save Changes" at bounding box center [311, 447] width 88 height 29
click at [191, 89] on button "Contacts" at bounding box center [199, 71] width 46 height 50
